Goal: Information Seeking & Learning: Learn about a topic

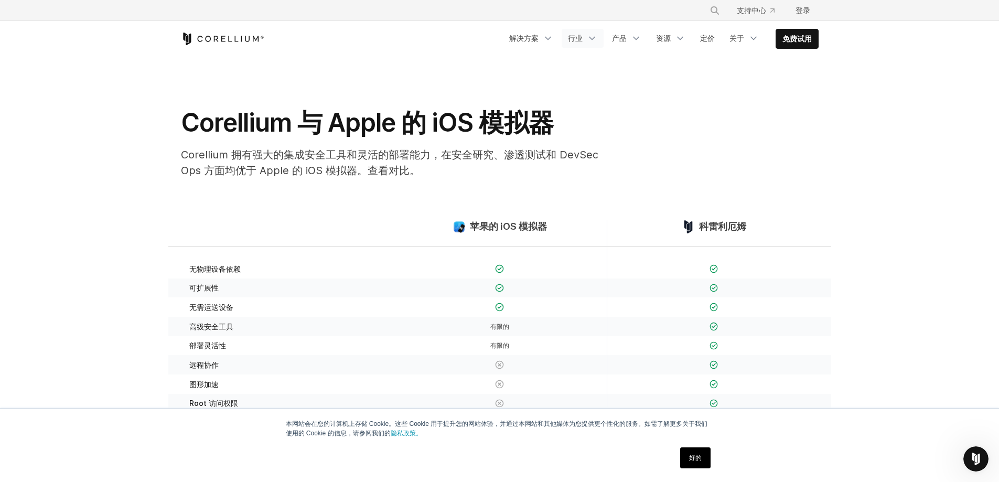
click at [559, 34] on ul "解决方案 移动的" at bounding box center [661, 39] width 316 height 20
click at [578, 36] on font "行业" at bounding box center [575, 38] width 15 height 9
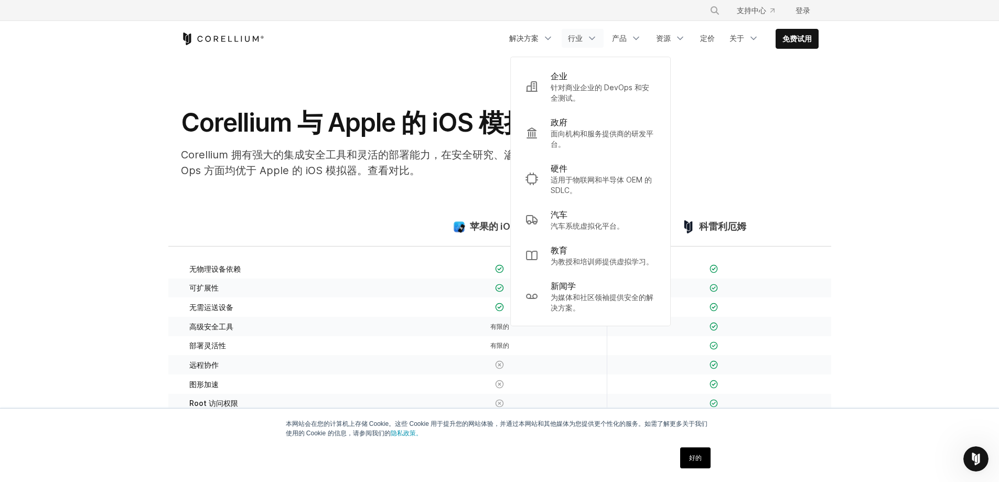
click at [767, 147] on div "Corellium 与 Apple 的 iOS 模拟器 Corellium 拥有强大的集成安全工具和灵活的部署能力，在安全研究、渗透测试和 DevSecOps…" at bounding box center [499, 147] width 658 height 80
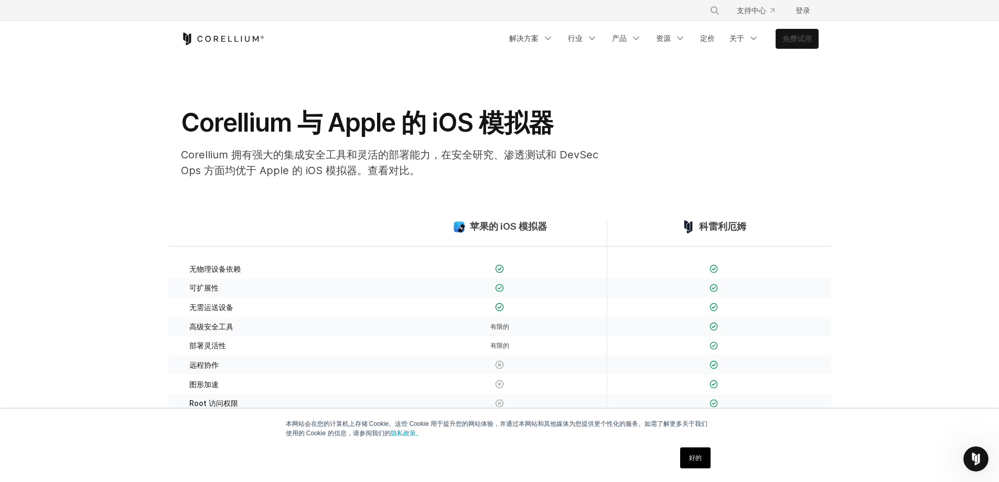
click at [802, 42] on font "免费试用" at bounding box center [796, 38] width 29 height 9
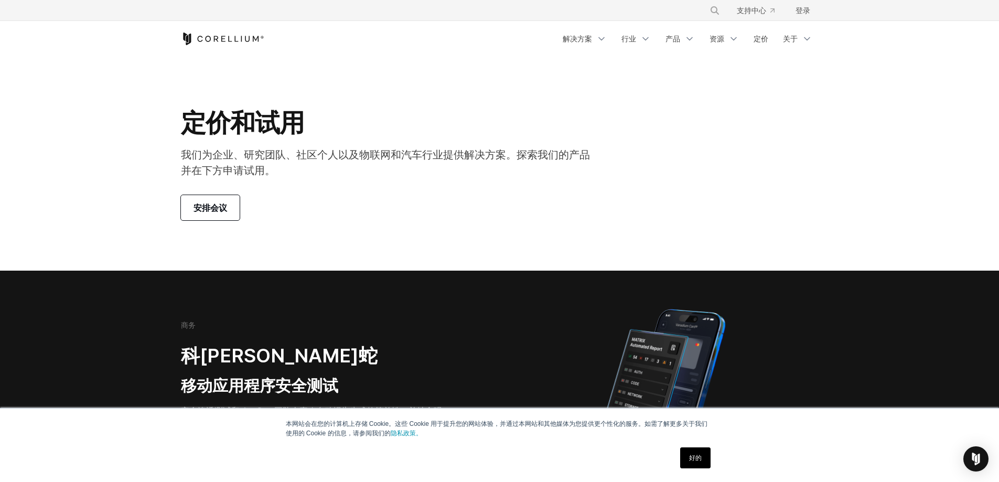
drag, startPoint x: 848, startPoint y: 114, endPoint x: 811, endPoint y: 71, distance: 56.5
click at [848, 114] on section "定价和试用 我们为企业、研究团队、社区个人以及物联网和汽车行业提供解决方案。探索我们的产品并在下方申请试用。 安排会议" at bounding box center [499, 164] width 999 height 214
click at [625, 37] on font "行业" at bounding box center [628, 38] width 15 height 9
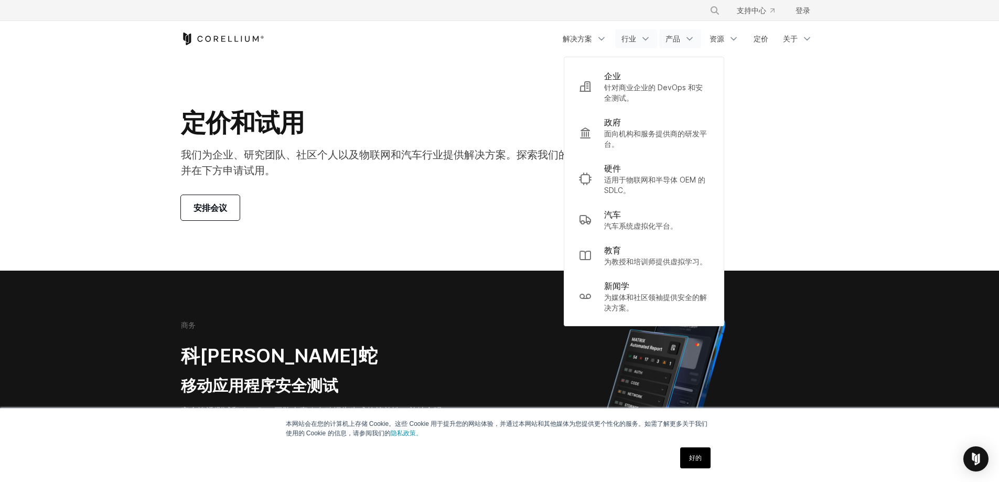
click at [669, 33] on link "产品" at bounding box center [680, 38] width 42 height 19
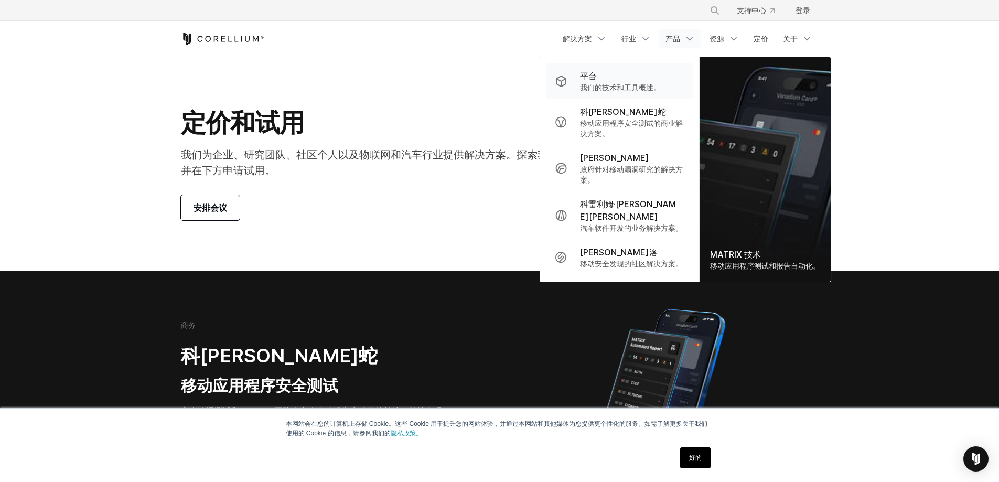
click at [628, 83] on font "我们的技术和工具概述。" at bounding box center [620, 87] width 81 height 9
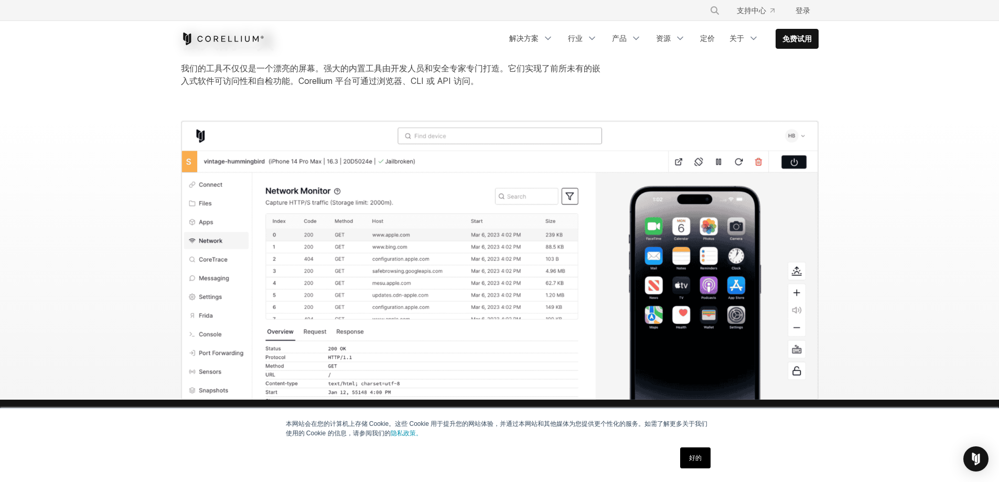
scroll to position [839, 0]
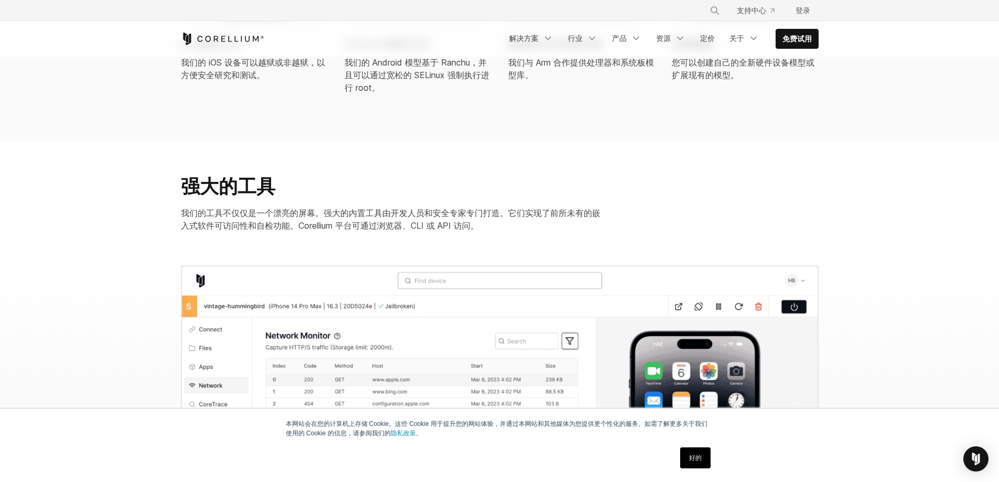
click at [840, 141] on section "强大的工具 我们的工具不仅仅是一个漂亮的屏幕。强大的内置工具由开发人员和安全专家专门打造。它们实现了前所未有的嵌入式软件可访问性和自检功能。Corellium…" at bounding box center [499, 203] width 999 height 124
